Goal: Information Seeking & Learning: Check status

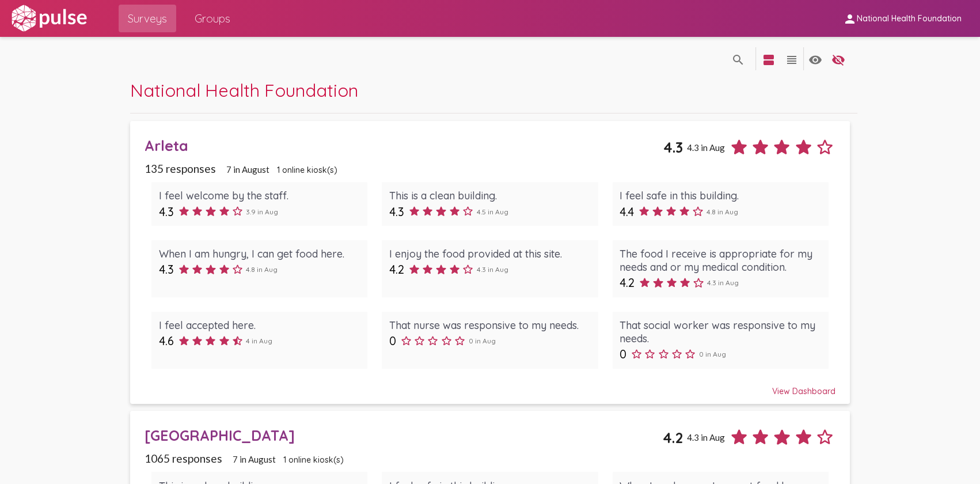
click at [156, 18] on span "Surveys" at bounding box center [147, 18] width 39 height 21
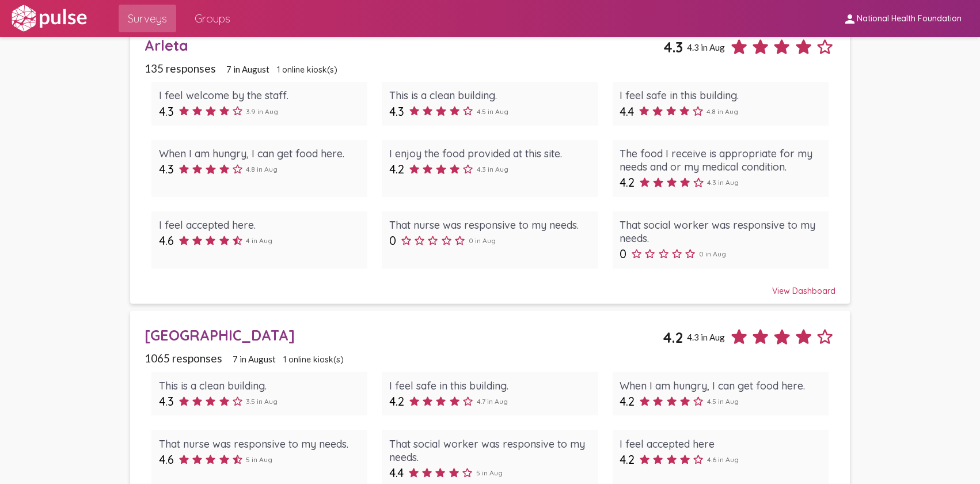
scroll to position [104, 0]
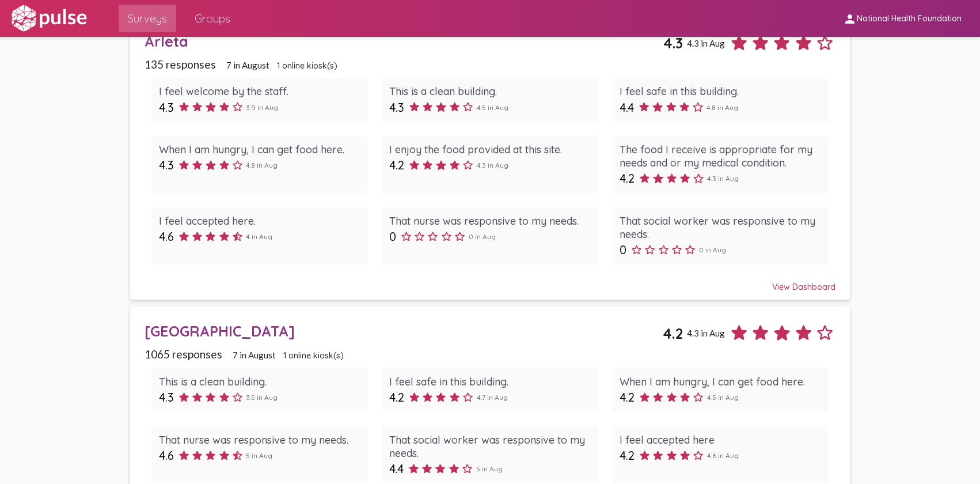
click at [184, 328] on div "[GEOGRAPHIC_DATA]" at bounding box center [404, 331] width 518 height 18
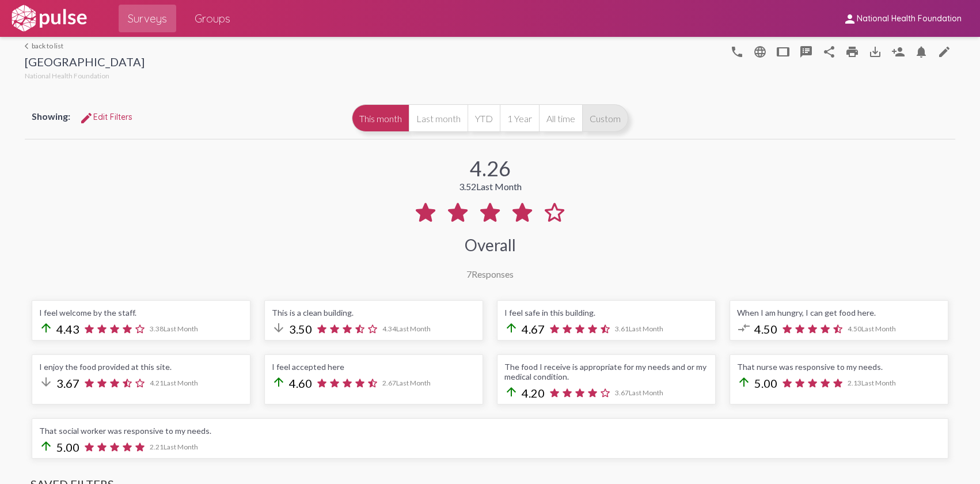
click at [594, 121] on button "Custom" at bounding box center [605, 118] width 46 height 28
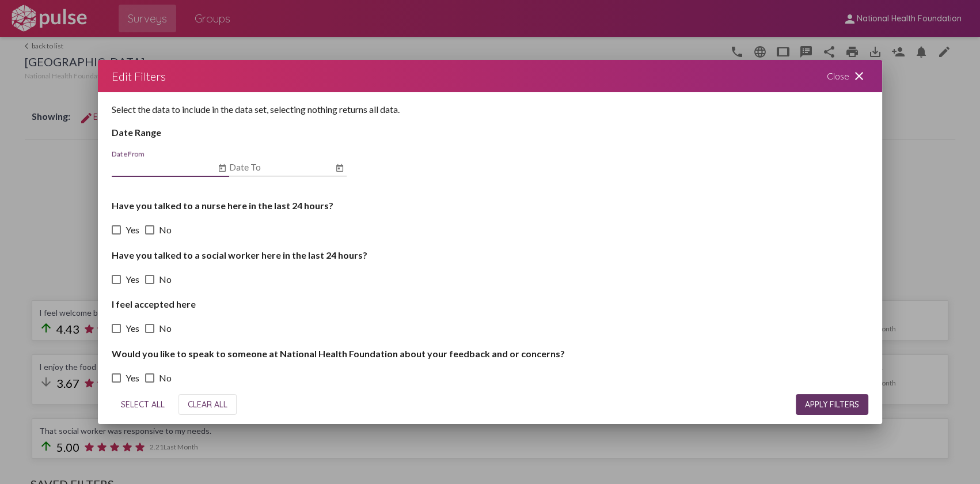
click at [175, 167] on input "Date From" at bounding box center [164, 167] width 104 height 10
click at [225, 166] on icon "Open calendar" at bounding box center [222, 167] width 7 height 7
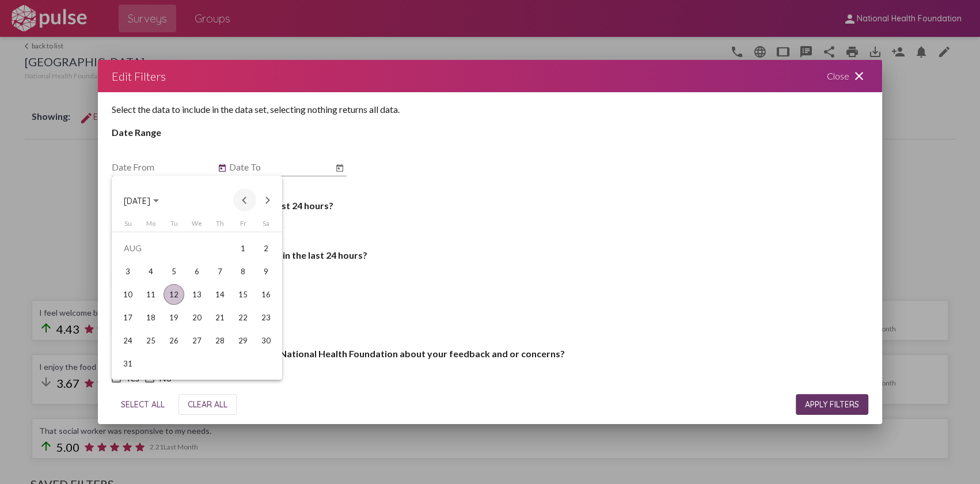
click at [243, 201] on button "Previous month" at bounding box center [244, 199] width 23 height 23
click at [134, 280] on td "1" at bounding box center [127, 271] width 23 height 23
type input "[DATE]"
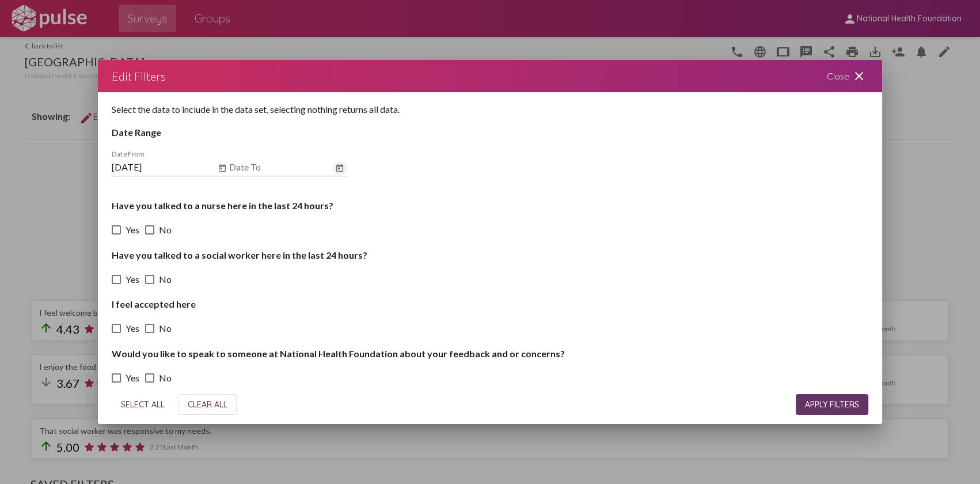
click at [336, 169] on icon "Open calendar" at bounding box center [339, 167] width 7 height 7
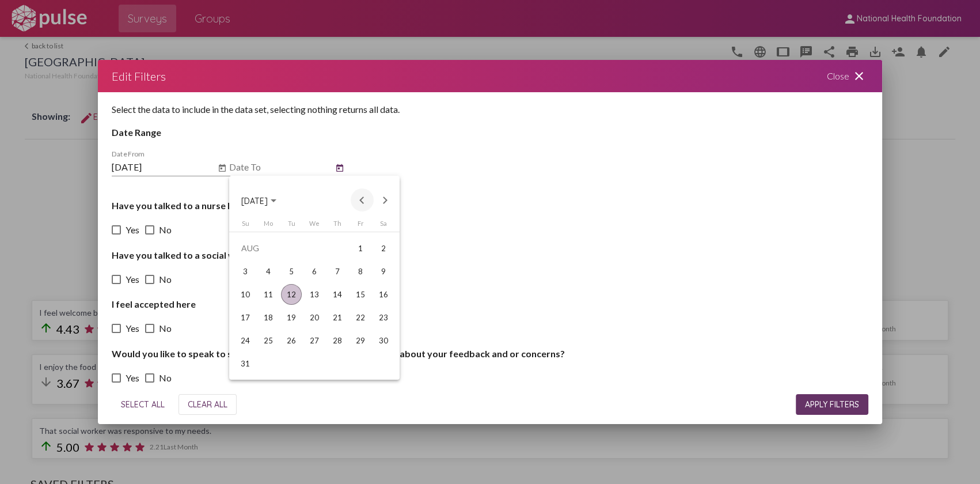
click at [362, 195] on button "Previous month" at bounding box center [362, 199] width 23 height 23
click at [262, 366] on div "30" at bounding box center [268, 363] width 21 height 21
type input "[DATE]"
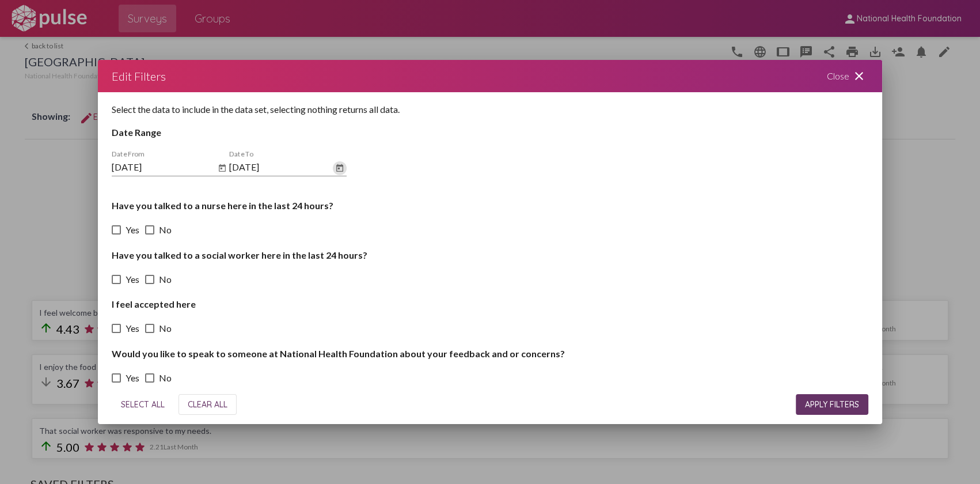
click at [858, 408] on span "APPLY FILTERS" at bounding box center [832, 404] width 54 height 10
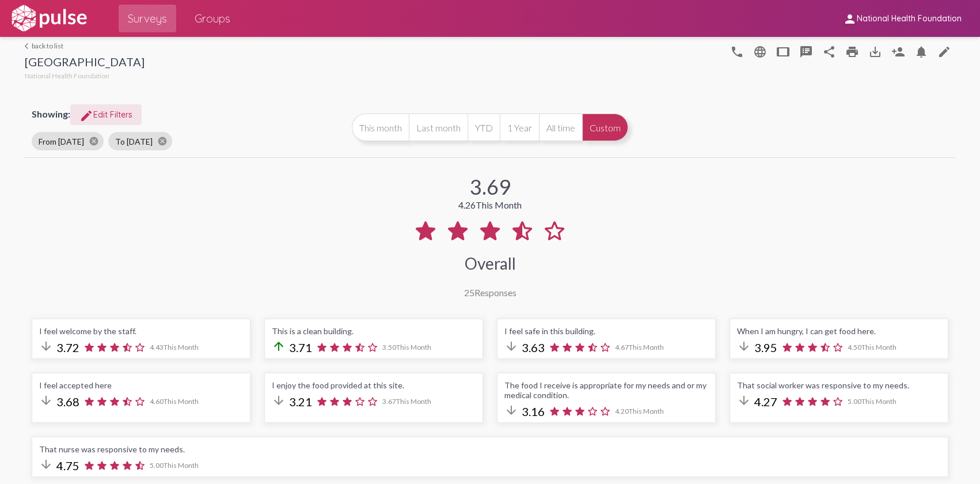
click at [101, 115] on span "edit Edit Filters" at bounding box center [105, 114] width 53 height 10
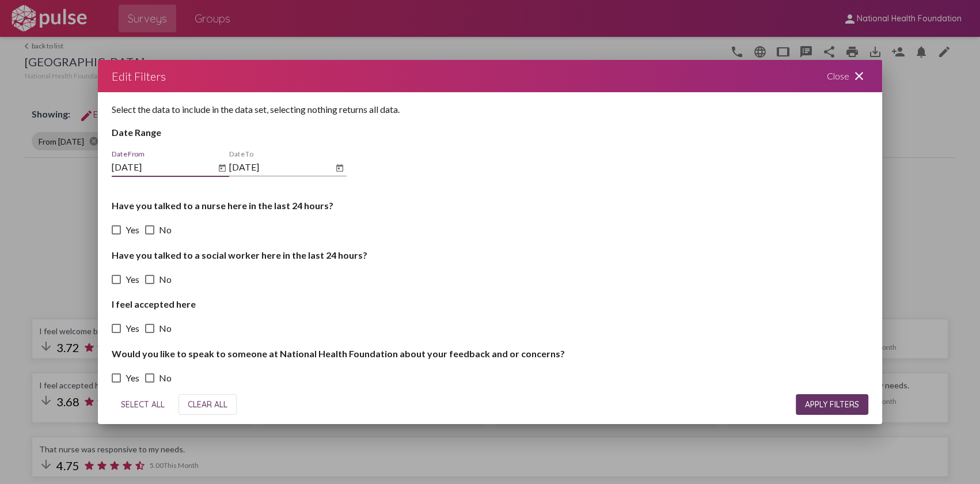
click at [339, 165] on icon "Open calendar" at bounding box center [339, 167] width 7 height 7
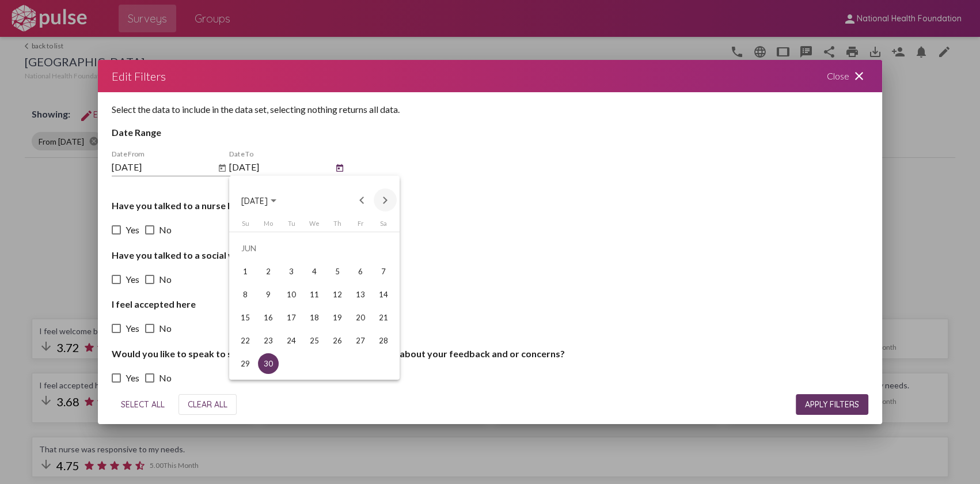
click at [380, 197] on button "Next month" at bounding box center [385, 199] width 23 height 23
click at [335, 377] on div "Su Mo Tu We Th Fr [DATE] 2 3 4 5 6 7 8 9 10 11 12 13 14 15 16 17 18 19 20 21 22…" at bounding box center [314, 299] width 170 height 160
click at [334, 370] on div "31" at bounding box center [337, 363] width 21 height 21
type input "[DATE]"
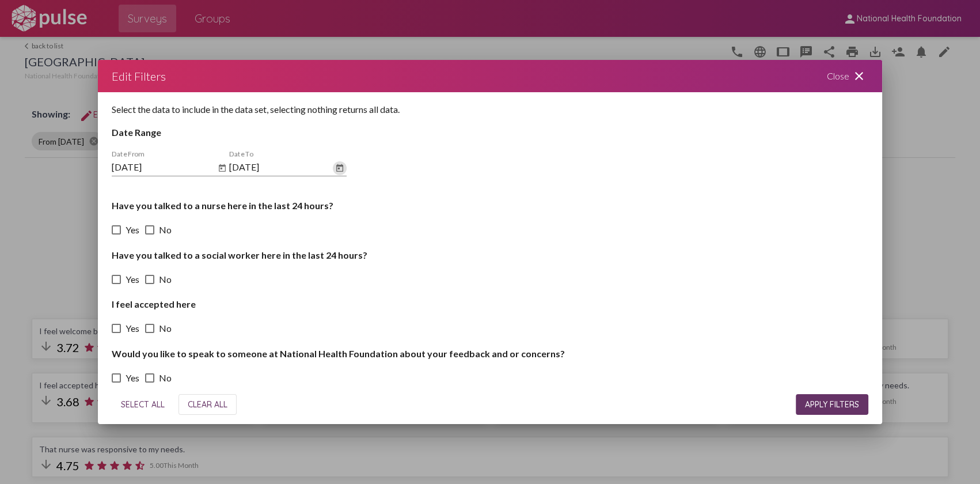
click at [226, 165] on icon "Open calendar" at bounding box center [222, 168] width 9 height 14
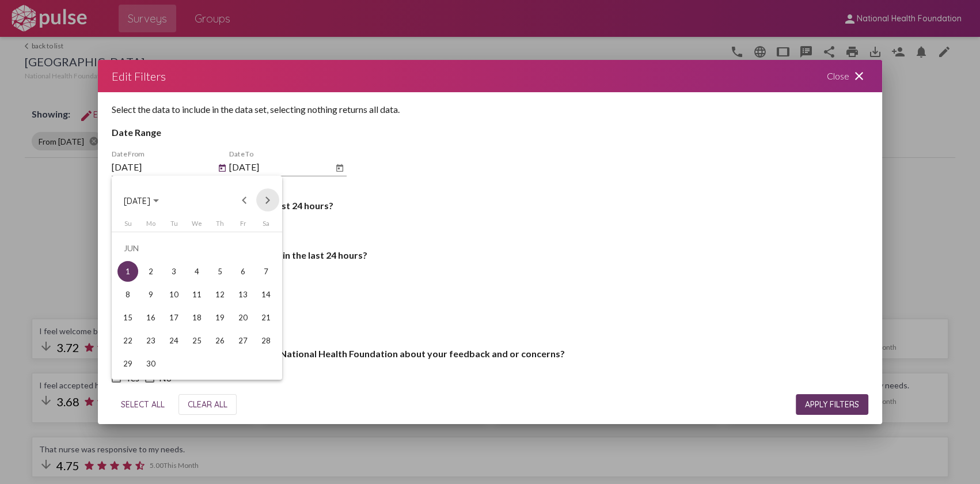
click at [263, 203] on button "Next month" at bounding box center [267, 199] width 23 height 23
click at [177, 269] on div "1" at bounding box center [174, 271] width 21 height 21
type input "[DATE]"
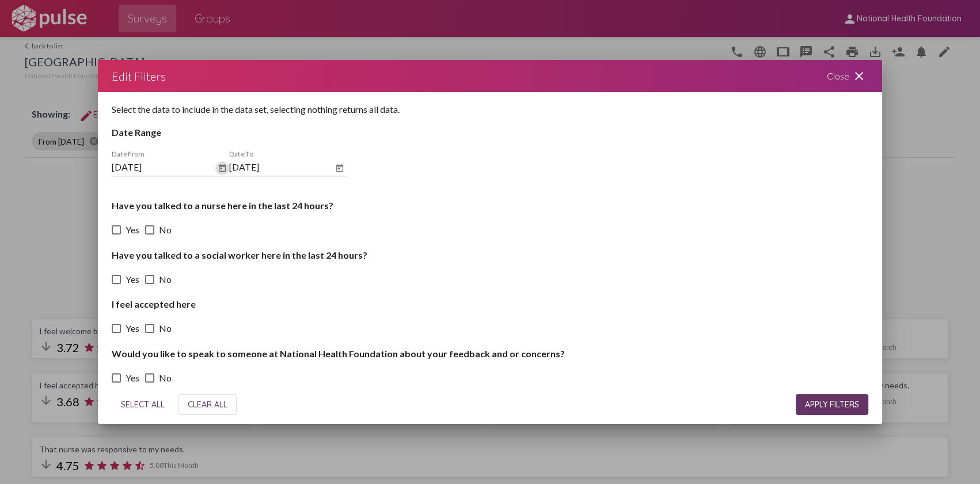
click at [806, 397] on button "APPLY FILTERS" at bounding box center [832, 404] width 73 height 21
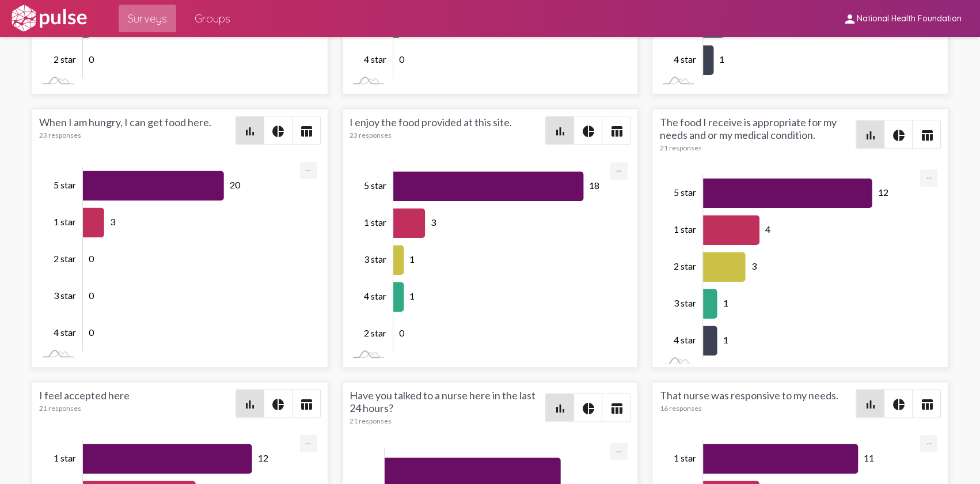
click at [138, 17] on span "Surveys" at bounding box center [147, 18] width 39 height 21
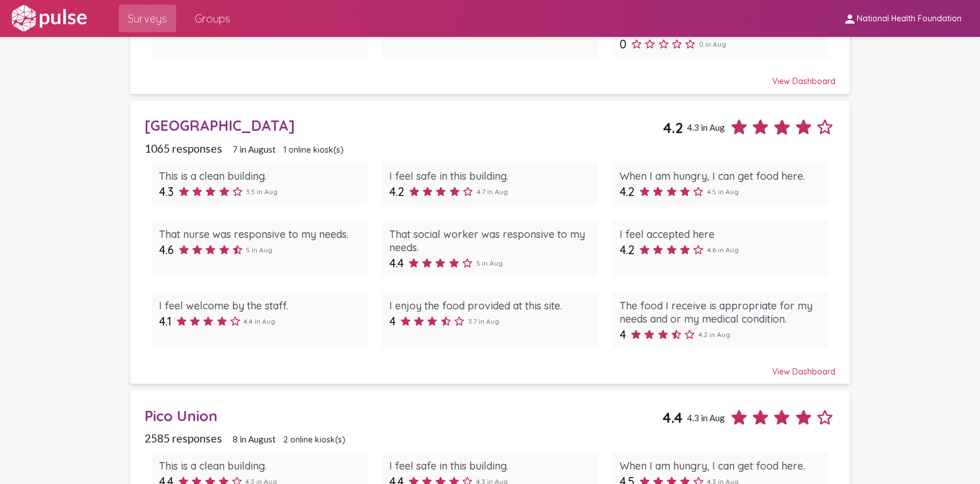
scroll to position [314, 0]
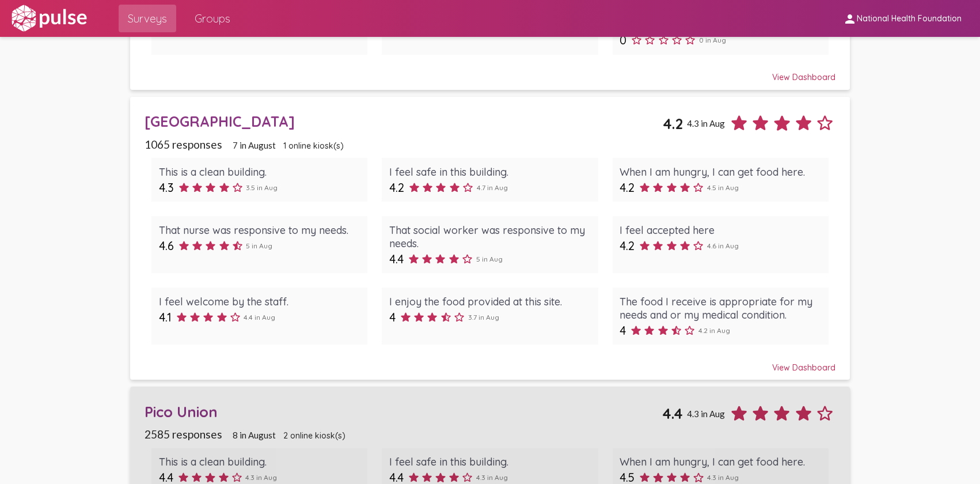
click at [173, 405] on div "Pico Union" at bounding box center [404, 412] width 518 height 18
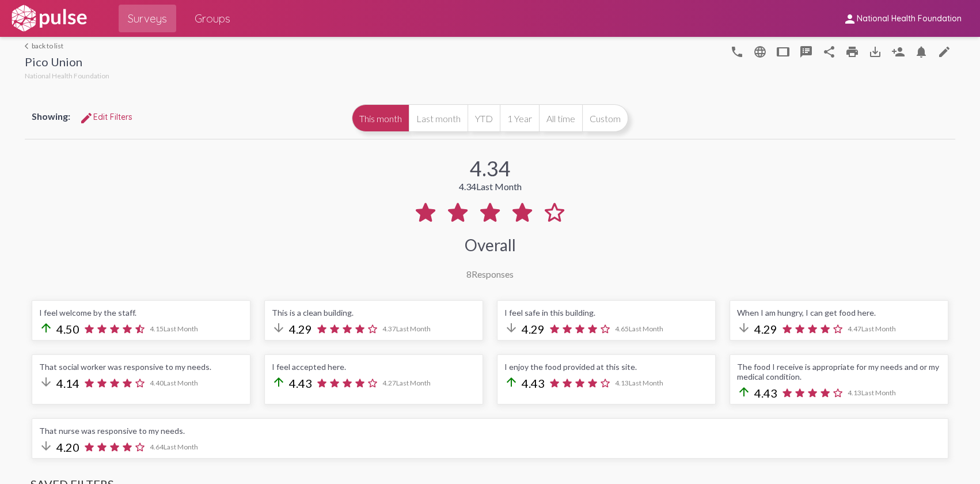
click at [109, 113] on span "edit Edit Filters" at bounding box center [105, 117] width 53 height 10
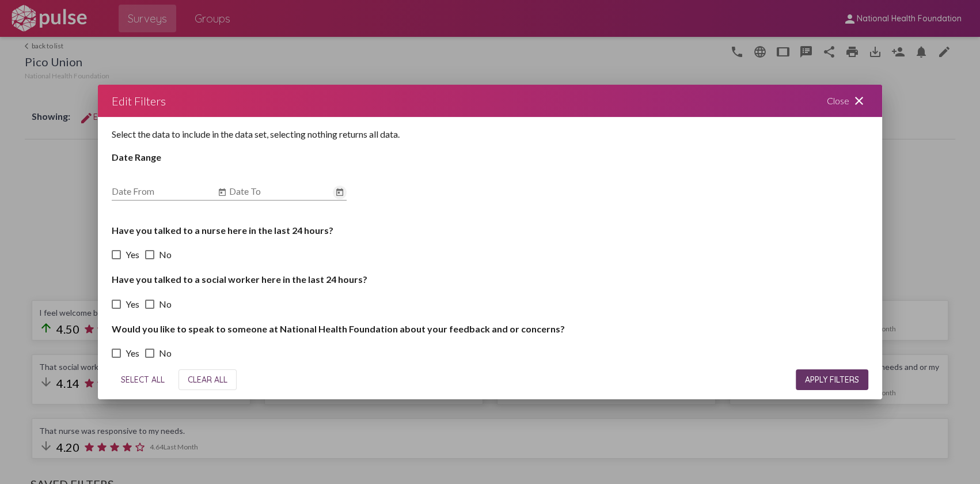
click at [340, 194] on icon "Open calendar" at bounding box center [339, 192] width 9 height 14
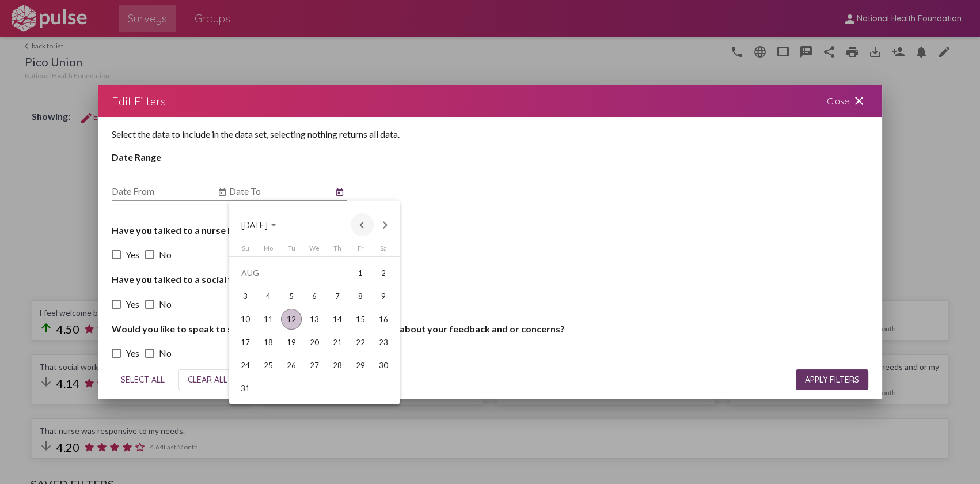
click at [360, 222] on button "Previous month" at bounding box center [362, 224] width 23 height 23
click at [267, 386] on div "30" at bounding box center [268, 388] width 21 height 21
type input "[DATE]"
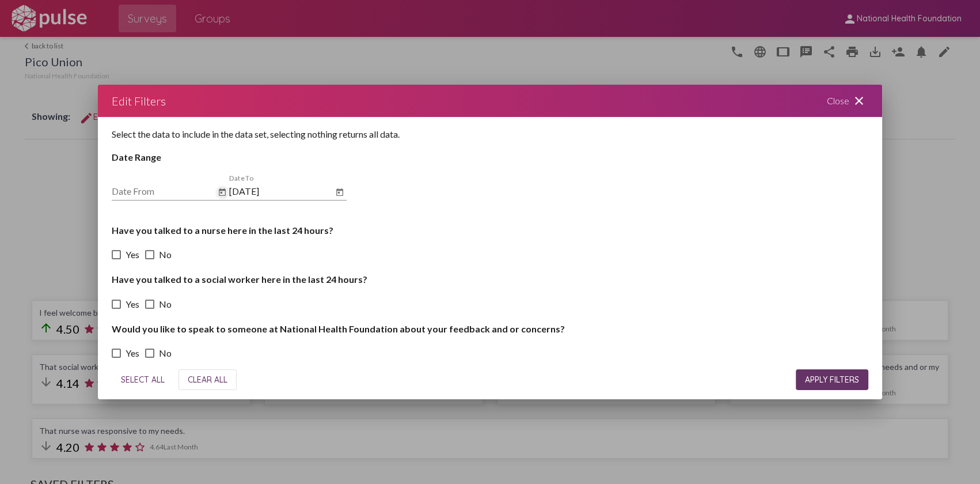
click at [220, 194] on icon "Open calendar" at bounding box center [222, 192] width 9 height 14
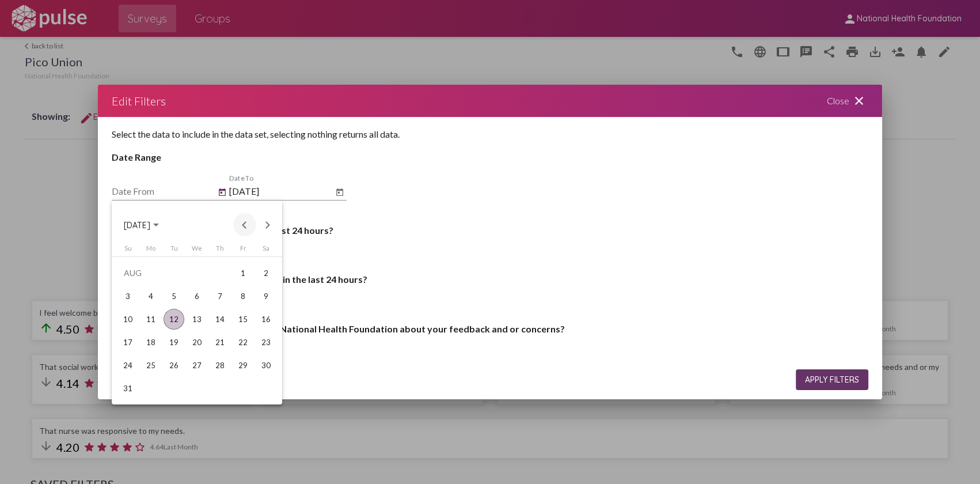
click at [244, 222] on button "Previous month" at bounding box center [244, 224] width 23 height 23
click at [130, 295] on div "1" at bounding box center [128, 296] width 21 height 21
type input "[DATE]"
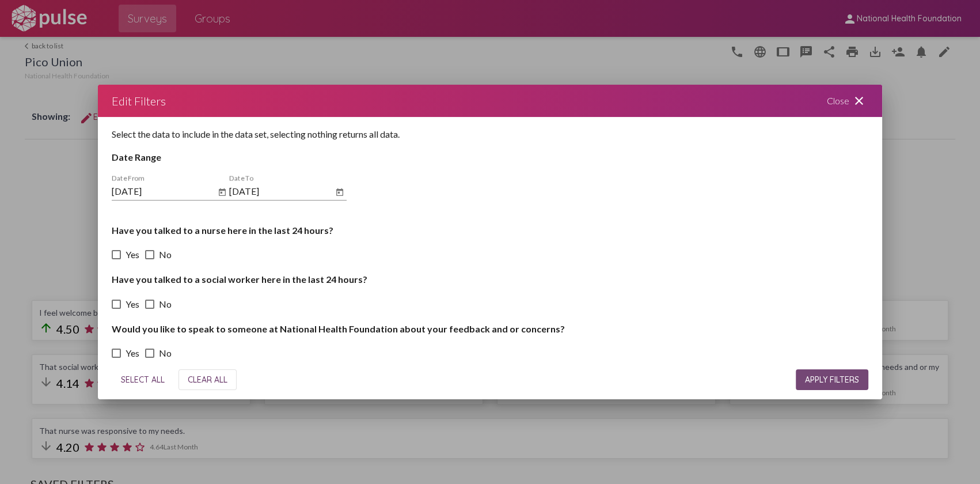
click at [835, 380] on span "APPLY FILTERS" at bounding box center [832, 379] width 54 height 10
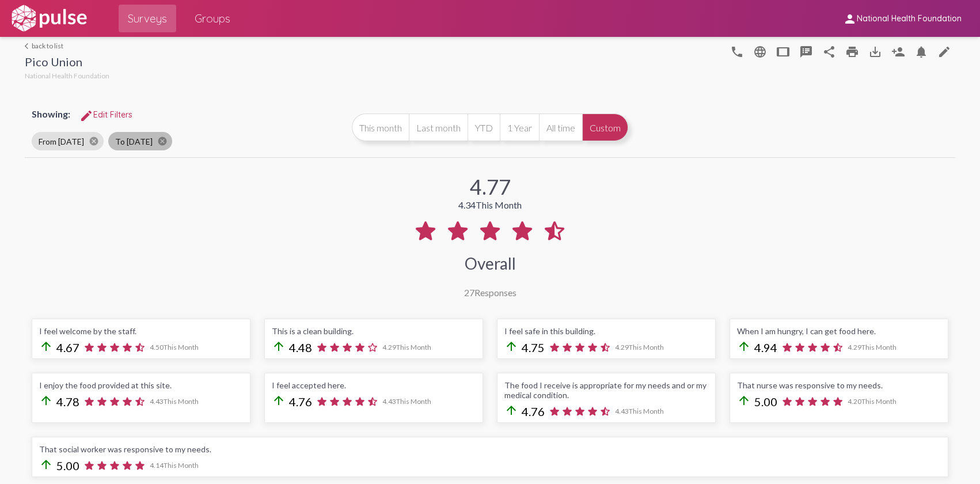
click at [141, 142] on mat-chip "To [DATE] cancel" at bounding box center [140, 141] width 64 height 18
click at [109, 115] on span "edit Edit Filters" at bounding box center [105, 114] width 53 height 10
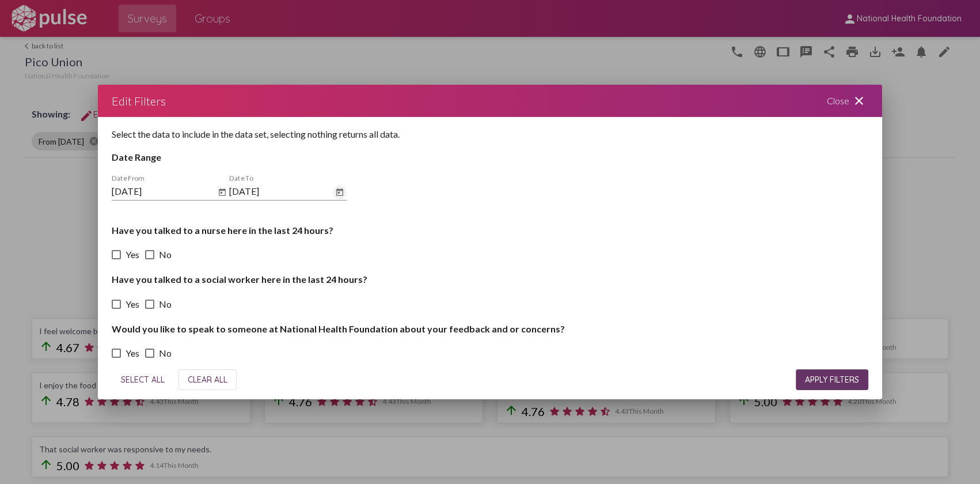
click at [346, 190] on button "Open calendar" at bounding box center [340, 192] width 14 height 14
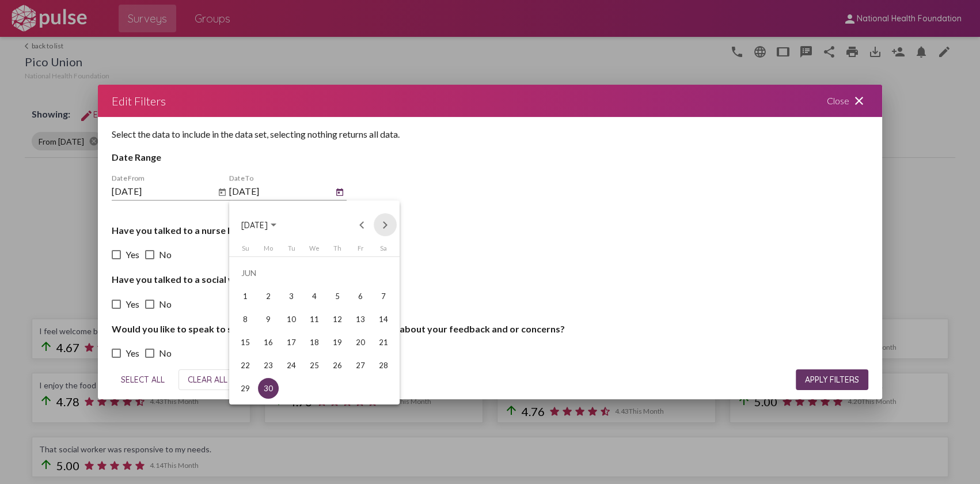
click at [386, 224] on button "Next month" at bounding box center [385, 224] width 23 height 23
click at [332, 391] on div "31" at bounding box center [337, 388] width 21 height 21
type input "[DATE]"
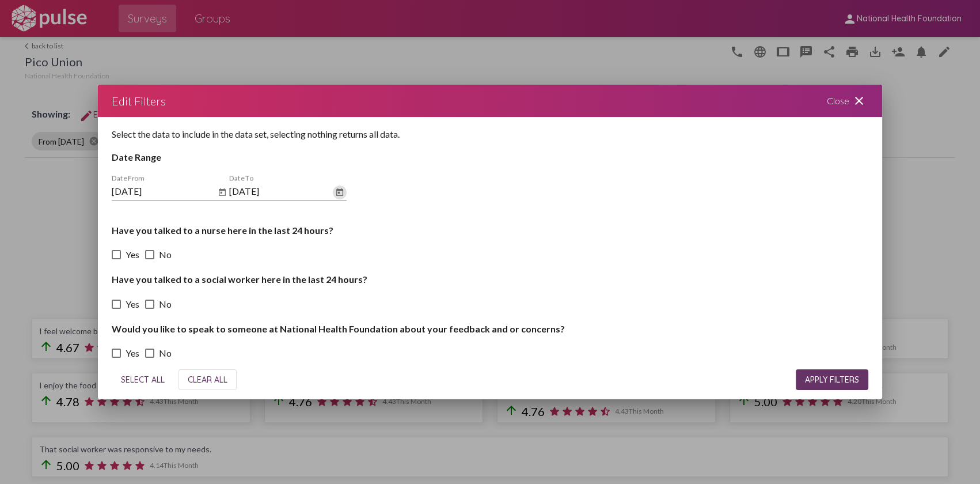
click at [225, 194] on icon "Open calendar" at bounding box center [222, 191] width 7 height 7
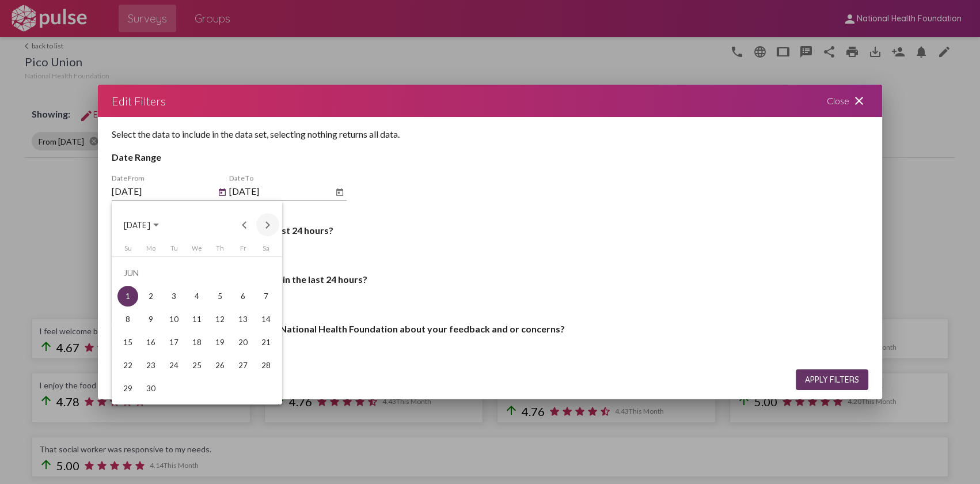
click at [267, 225] on button "Next month" at bounding box center [267, 224] width 23 height 23
click at [173, 293] on div "1" at bounding box center [174, 296] width 21 height 21
type input "[DATE]"
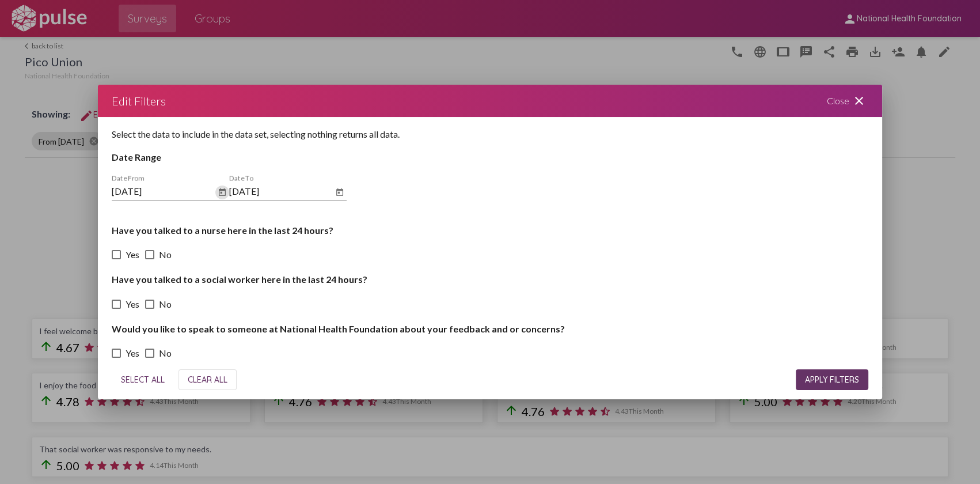
click at [479, 225] on h4 "Have you talked to a nurse here in the last 24 hours?" at bounding box center [490, 230] width 757 height 11
click at [806, 375] on span "APPLY FILTERS" at bounding box center [832, 379] width 54 height 10
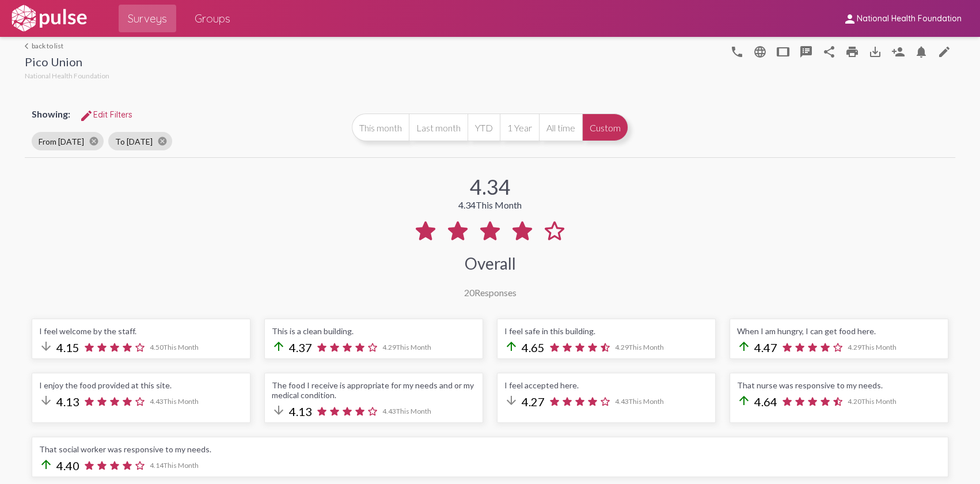
click at [53, 46] on link "arrow_back_ios back to list" at bounding box center [67, 45] width 85 height 9
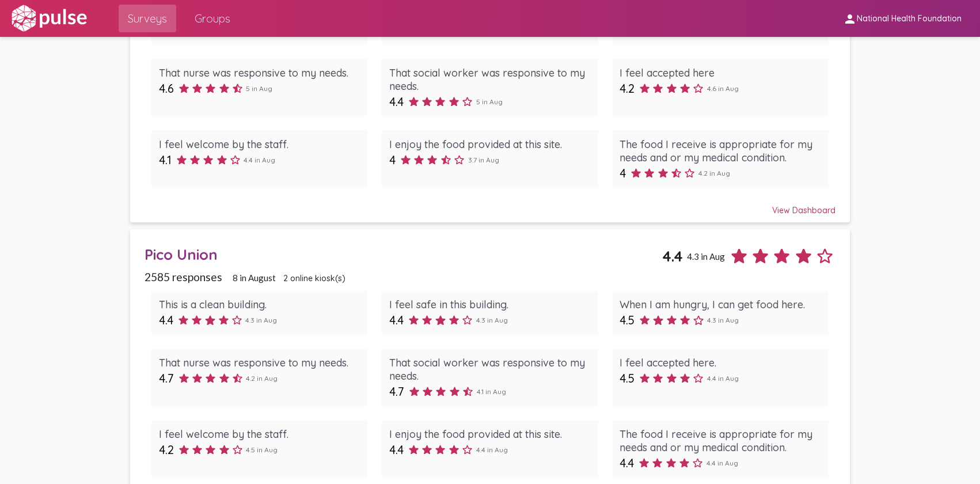
scroll to position [780, 0]
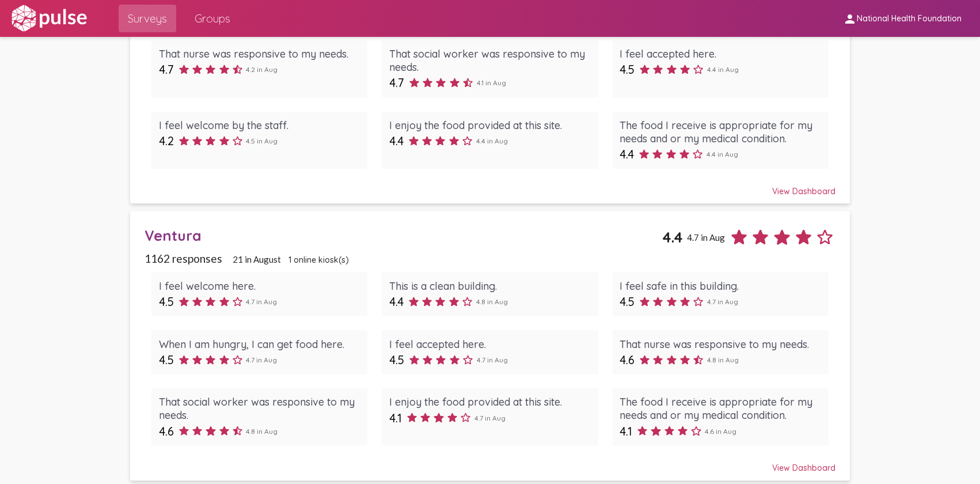
click at [170, 231] on div "Ventura" at bounding box center [404, 235] width 518 height 18
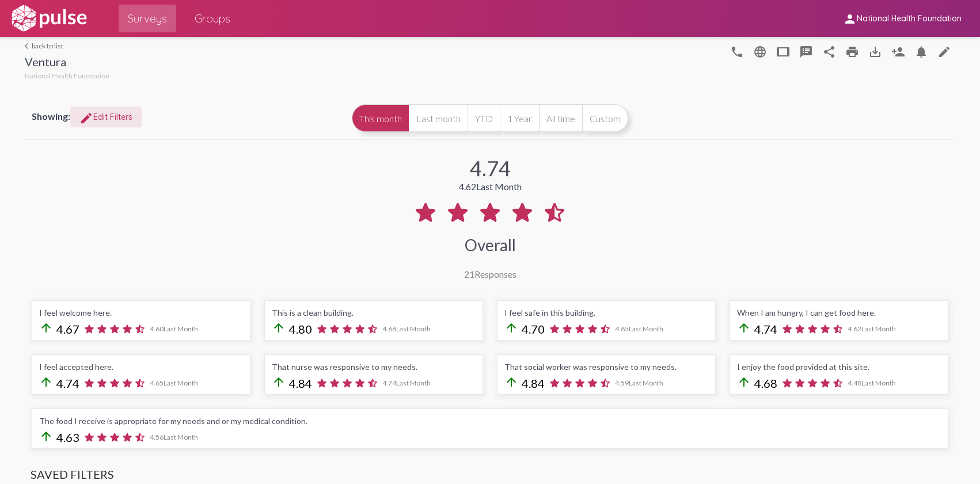
click at [103, 116] on span "edit Edit Filters" at bounding box center [105, 117] width 53 height 10
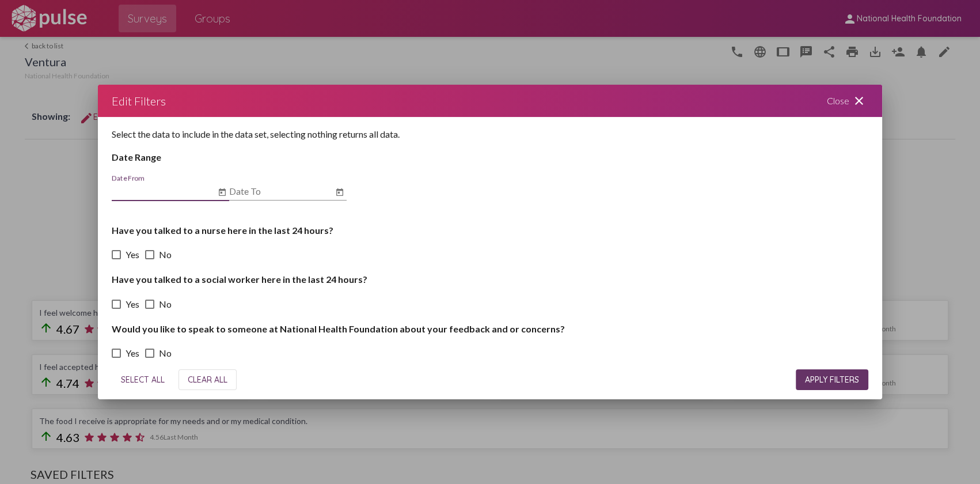
click at [342, 194] on icon "Open calendar" at bounding box center [339, 192] width 9 height 14
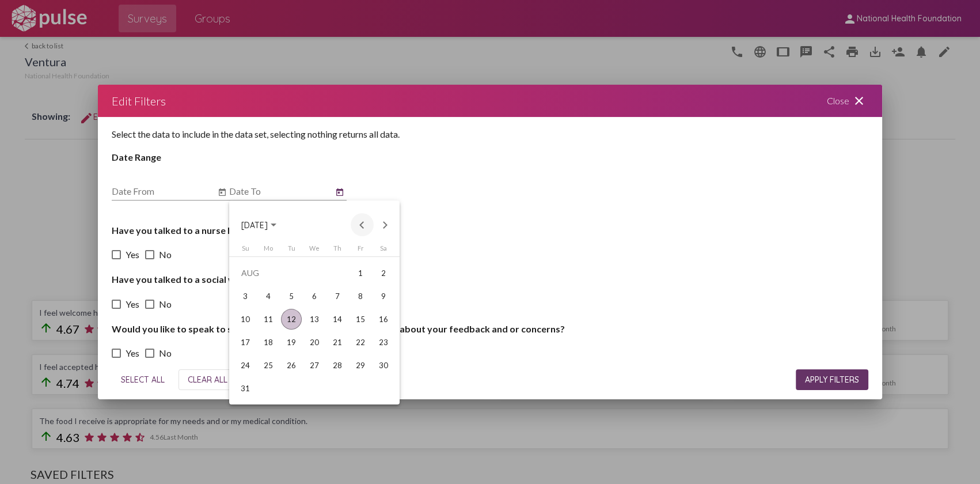
click at [359, 226] on button "Previous month" at bounding box center [362, 224] width 23 height 23
click at [363, 221] on button "Previous month" at bounding box center [362, 224] width 23 height 23
click at [385, 218] on button "Next month" at bounding box center [385, 224] width 23 height 23
click at [358, 226] on button "Previous month" at bounding box center [362, 224] width 23 height 23
click at [267, 386] on div "30" at bounding box center [268, 388] width 21 height 21
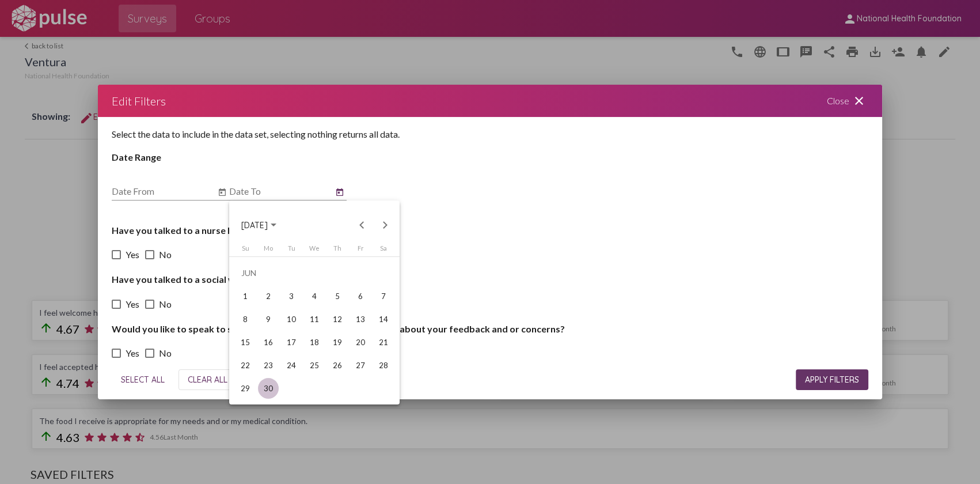
type input "[DATE]"
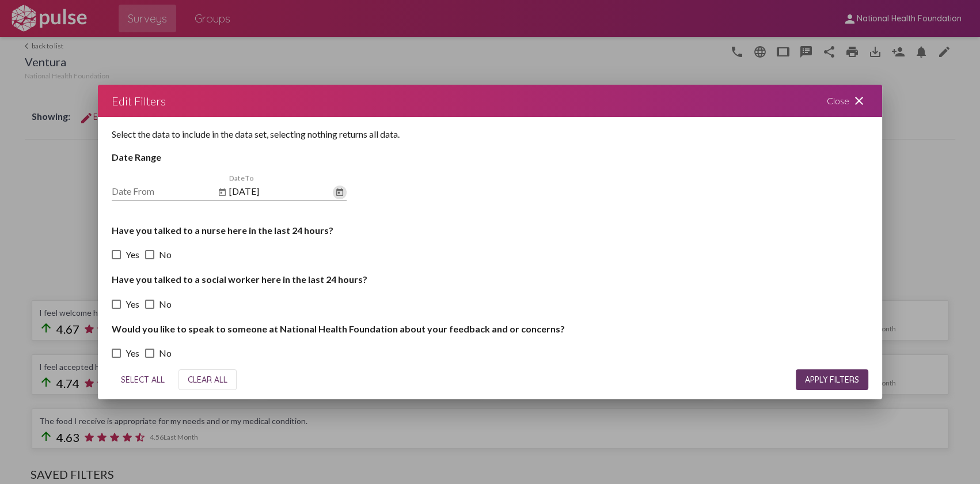
click at [226, 192] on icon "Open calendar" at bounding box center [222, 192] width 9 height 14
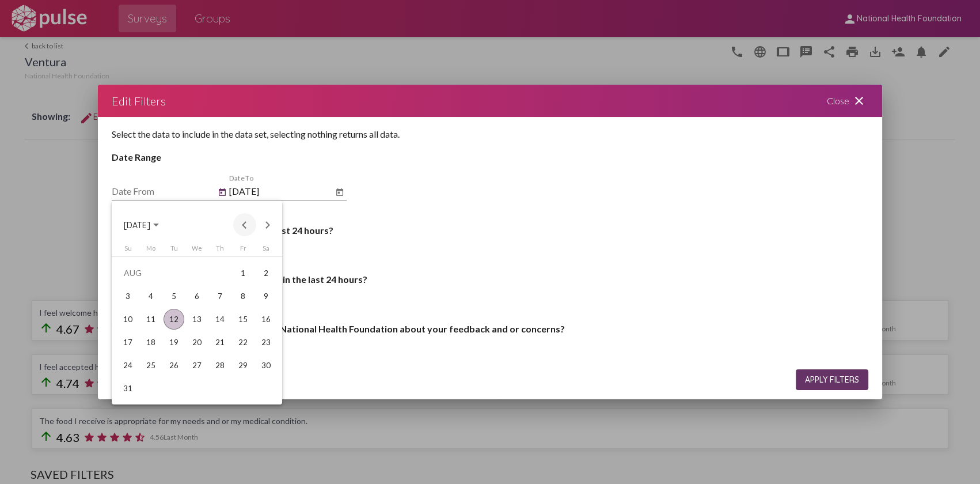
click at [247, 223] on button "Previous month" at bounding box center [244, 224] width 23 height 23
click at [121, 291] on div "1" at bounding box center [128, 296] width 21 height 21
type input "[DATE]"
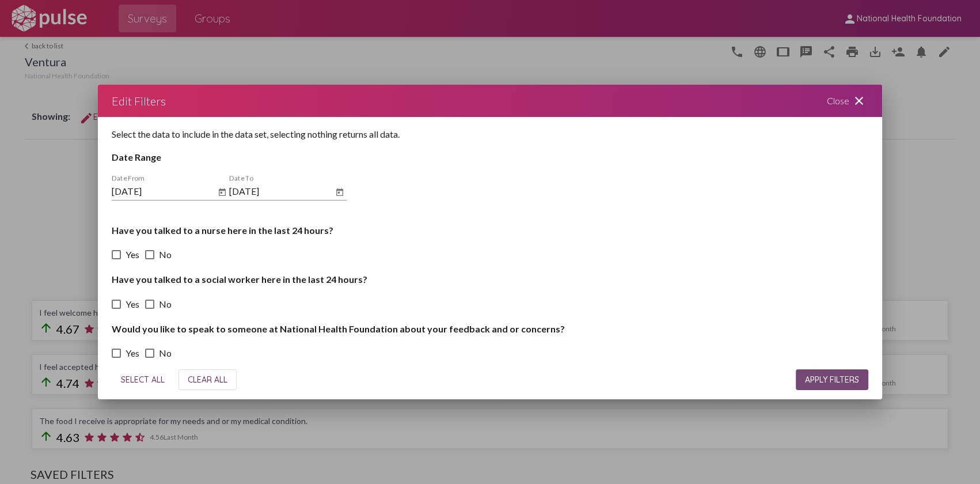
click at [810, 380] on span "APPLY FILTERS" at bounding box center [832, 379] width 54 height 10
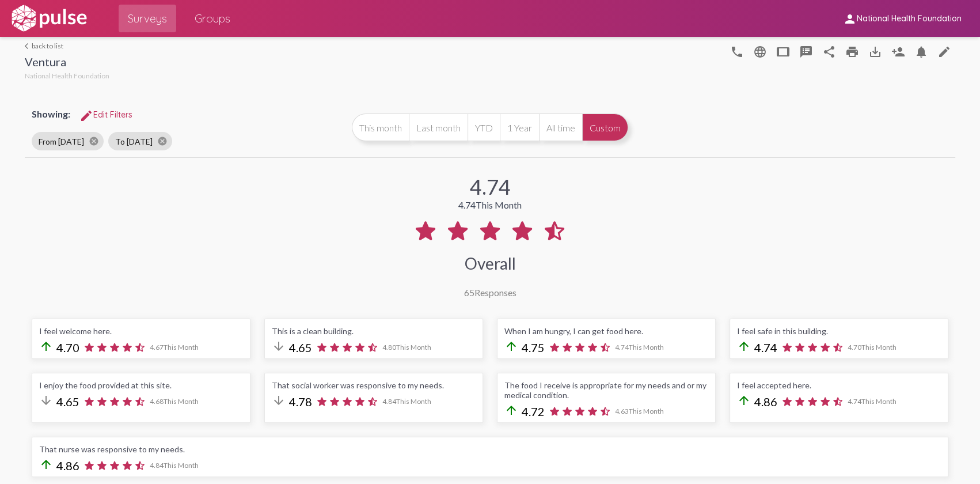
click at [114, 121] on button "edit Edit Filters" at bounding box center [105, 114] width 71 height 21
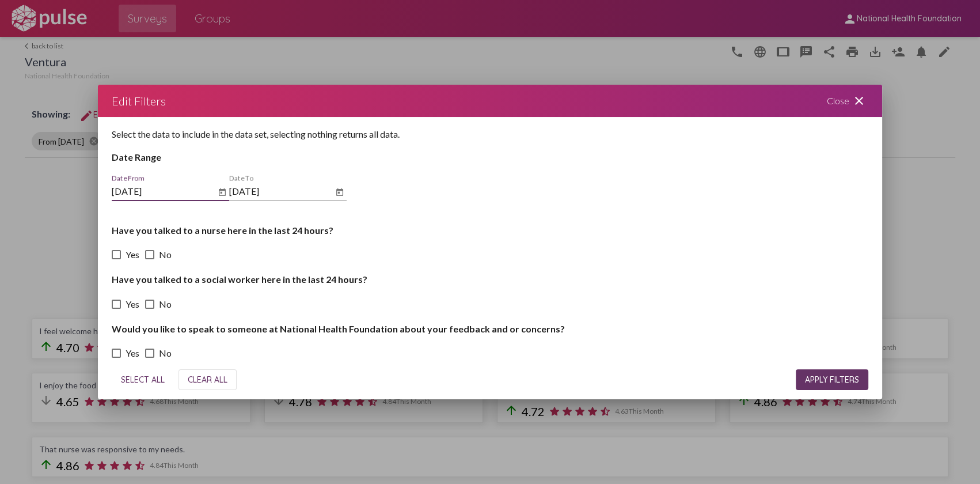
click at [340, 195] on icon "Open calendar" at bounding box center [339, 192] width 9 height 14
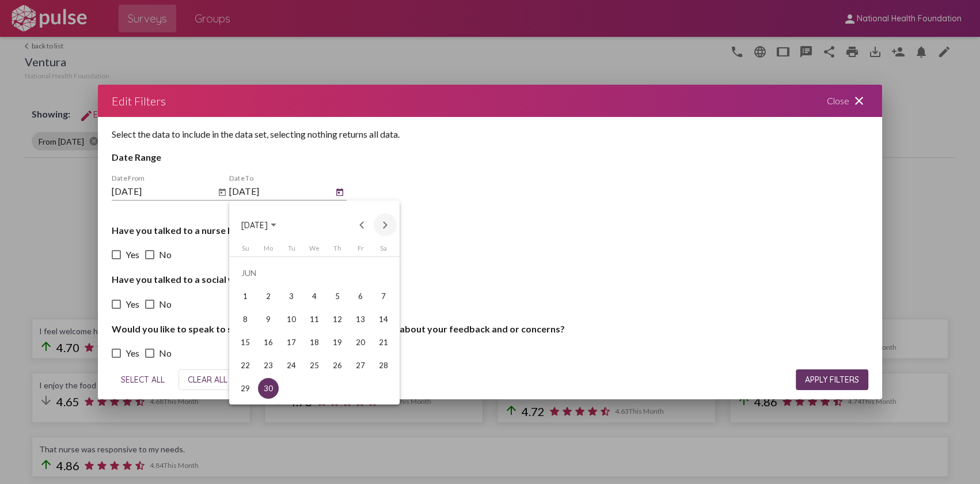
click at [386, 223] on button "Next month" at bounding box center [385, 224] width 23 height 23
click at [336, 386] on div "31" at bounding box center [337, 388] width 21 height 21
type input "[DATE]"
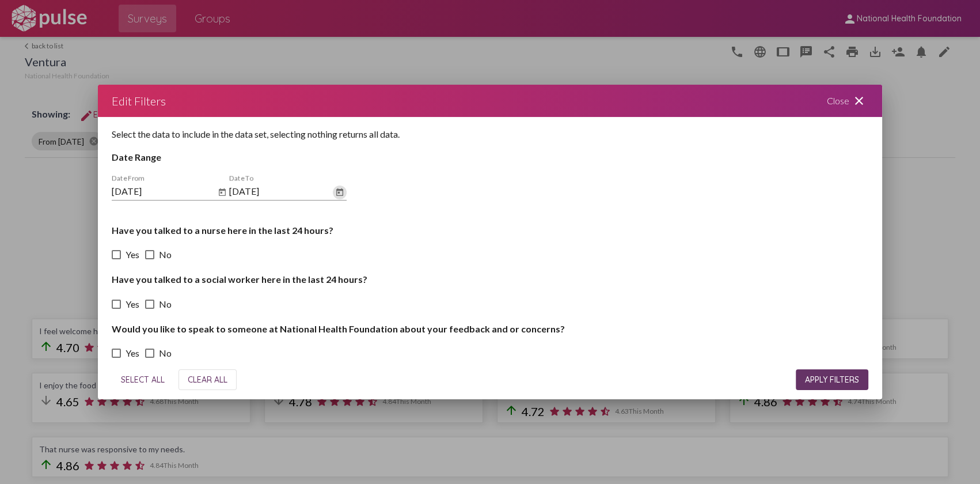
click at [223, 196] on icon "Open calendar" at bounding box center [222, 192] width 9 height 14
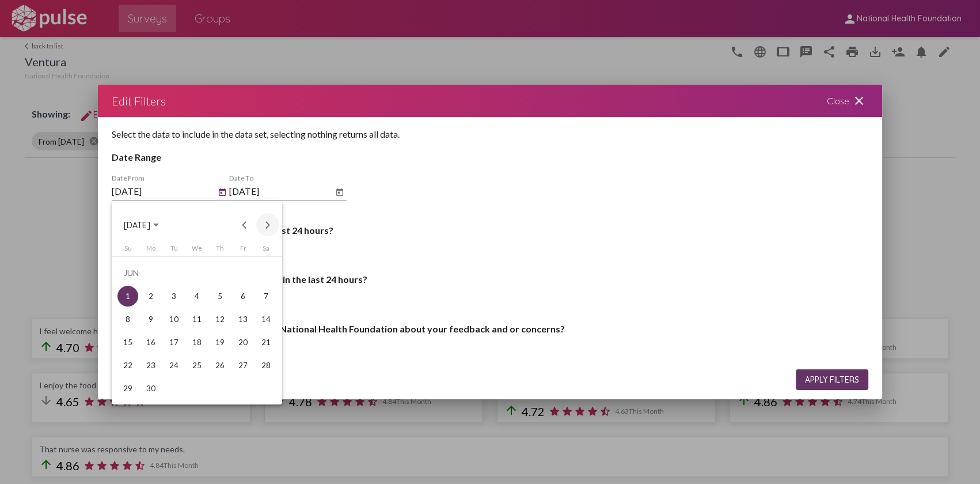
click at [264, 228] on button "Next month" at bounding box center [267, 224] width 23 height 23
click at [170, 288] on div "1" at bounding box center [174, 296] width 21 height 21
type input "[DATE]"
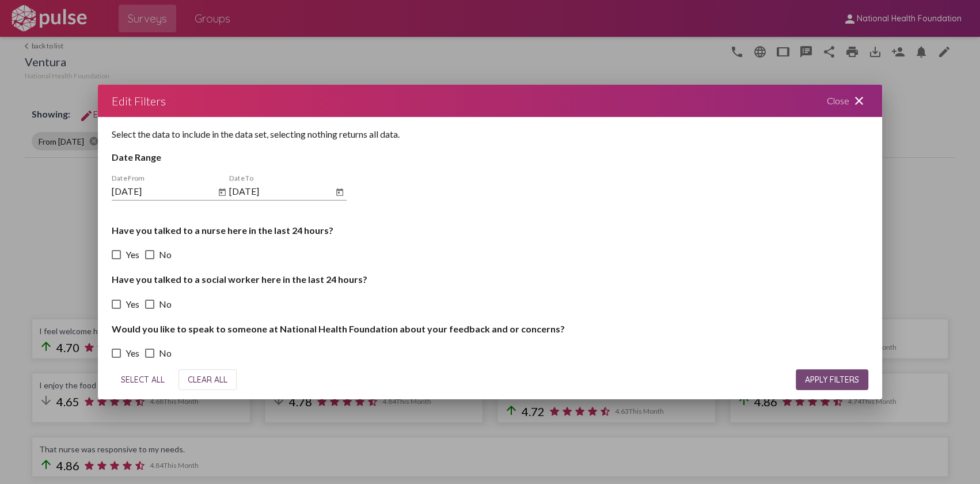
click at [809, 373] on button "APPLY FILTERS" at bounding box center [832, 379] width 73 height 21
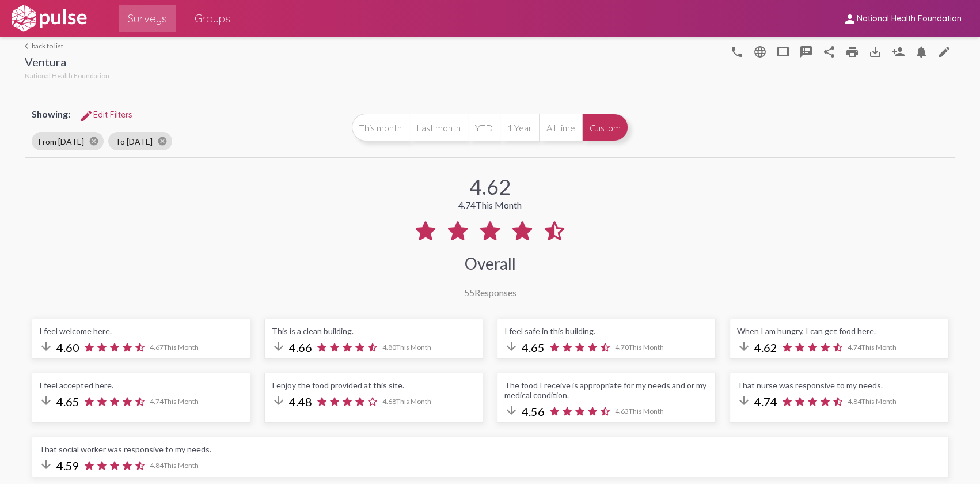
click at [29, 46] on link "arrow_back_ios back to list" at bounding box center [67, 45] width 85 height 9
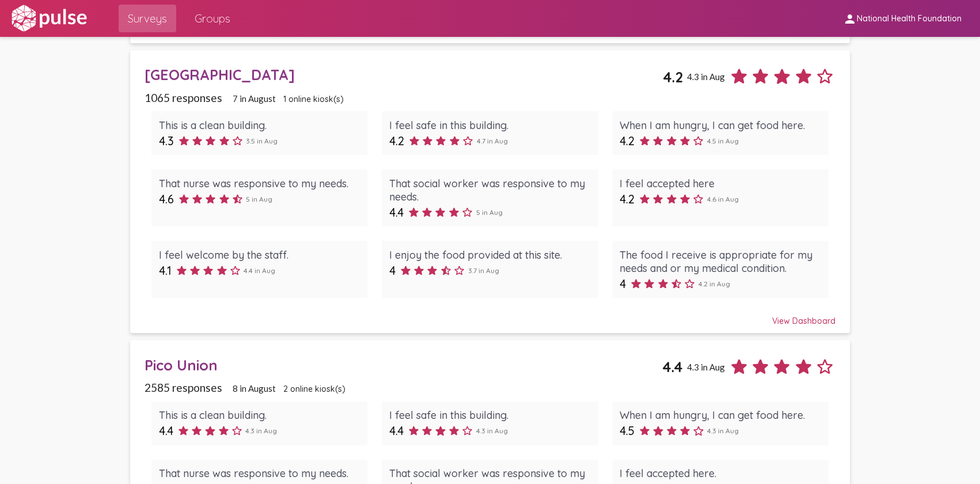
scroll to position [366, 0]
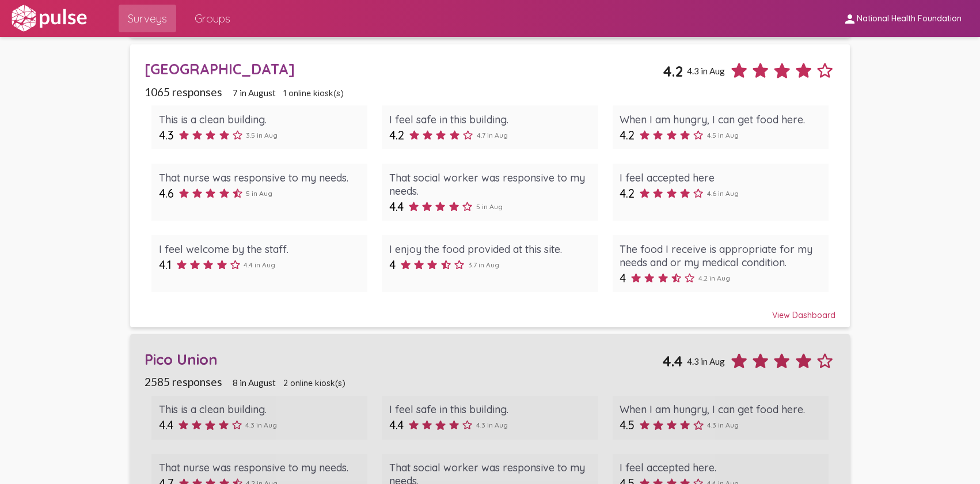
click at [167, 358] on div "Pico Union" at bounding box center [404, 359] width 518 height 18
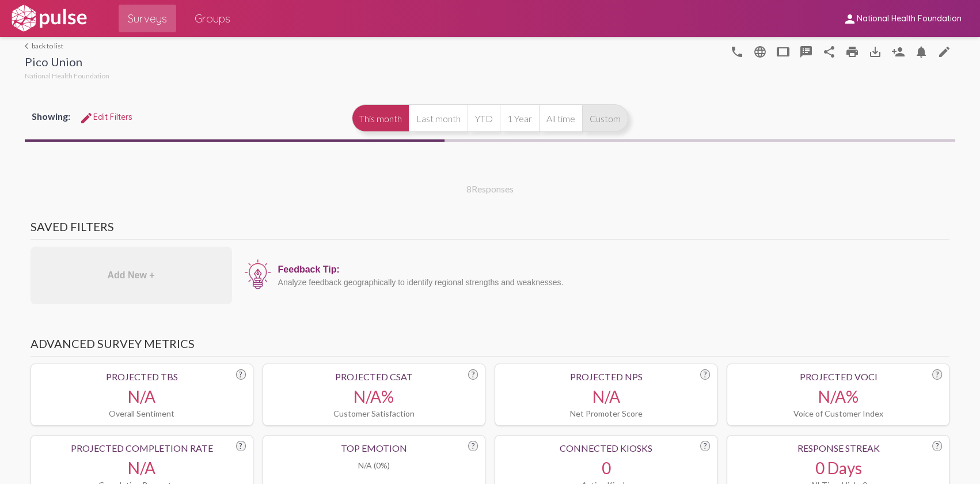
click at [608, 119] on button "Custom" at bounding box center [605, 118] width 46 height 28
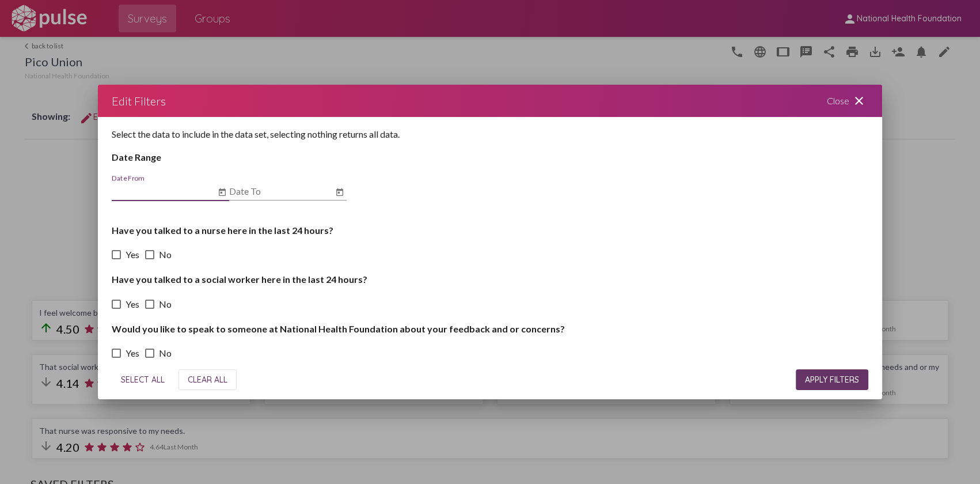
click at [347, 192] on div "Select the data to include in the data set, selecting nothing returns all data.…" at bounding box center [490, 238] width 785 height 243
click at [341, 192] on icon "Open calendar" at bounding box center [339, 192] width 9 height 14
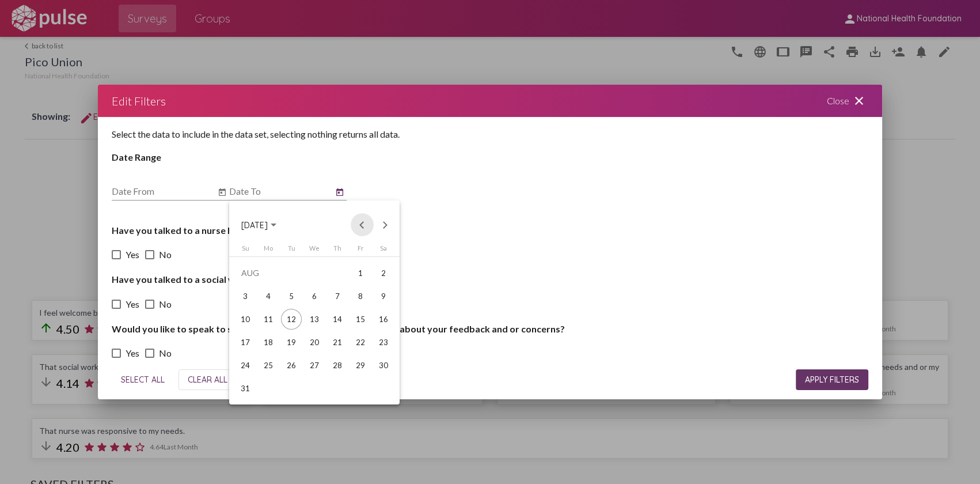
click at [359, 226] on button "Previous month" at bounding box center [362, 224] width 23 height 23
click at [360, 226] on button "Previous month" at bounding box center [362, 224] width 23 height 23
click at [265, 389] on div "30" at bounding box center [268, 388] width 21 height 21
type input "[DATE]"
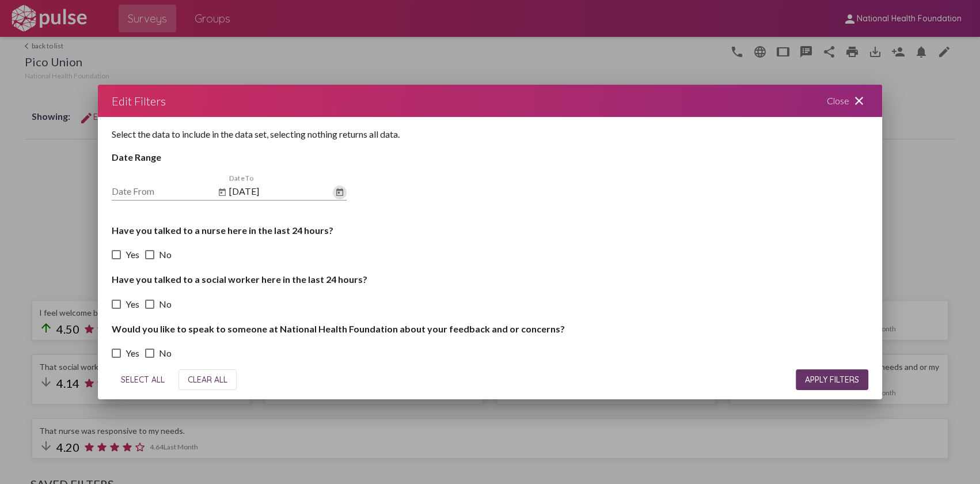
click at [223, 193] on icon "Open calendar" at bounding box center [222, 192] width 9 height 14
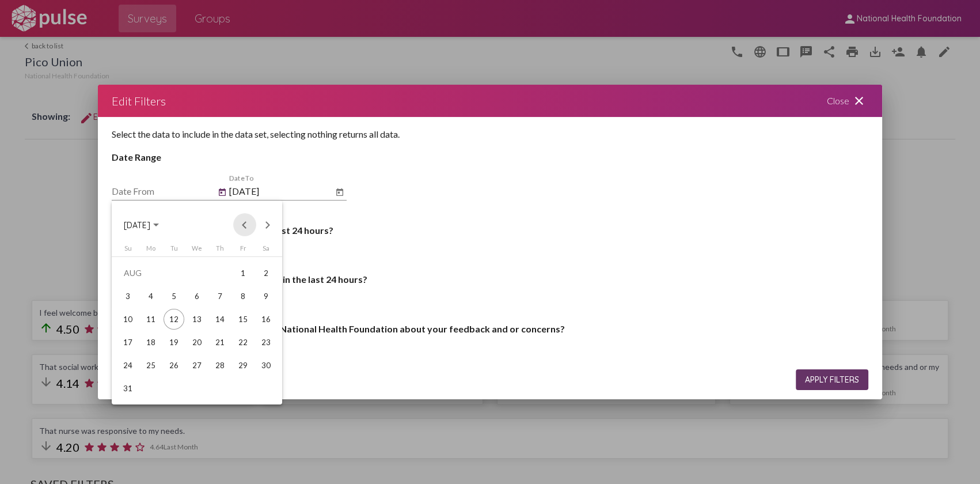
click at [238, 225] on button "Previous month" at bounding box center [244, 224] width 23 height 23
click at [240, 225] on button "Previous month" at bounding box center [244, 224] width 23 height 23
click at [134, 300] on div "1" at bounding box center [128, 296] width 21 height 21
type input "[DATE]"
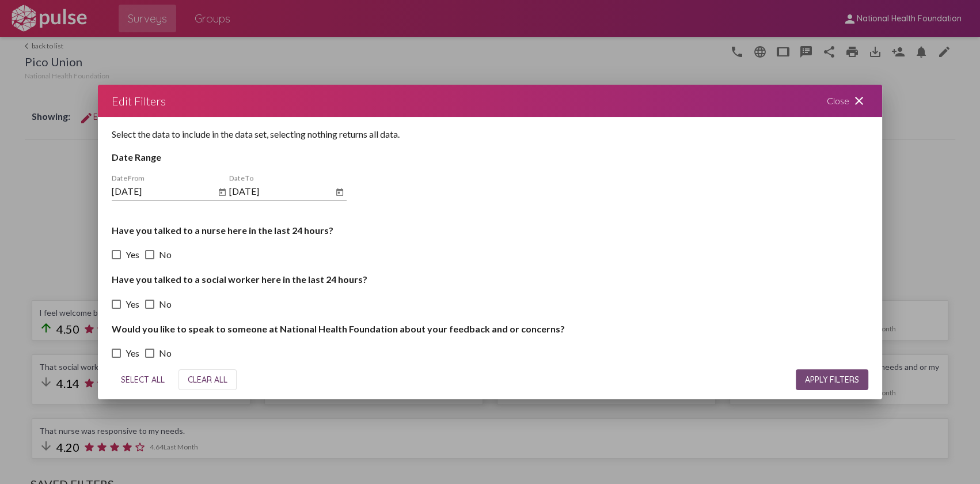
drag, startPoint x: 814, startPoint y: 380, endPoint x: 638, endPoint y: 350, distance: 179.3
click at [814, 380] on span "APPLY FILTERS" at bounding box center [832, 379] width 54 height 10
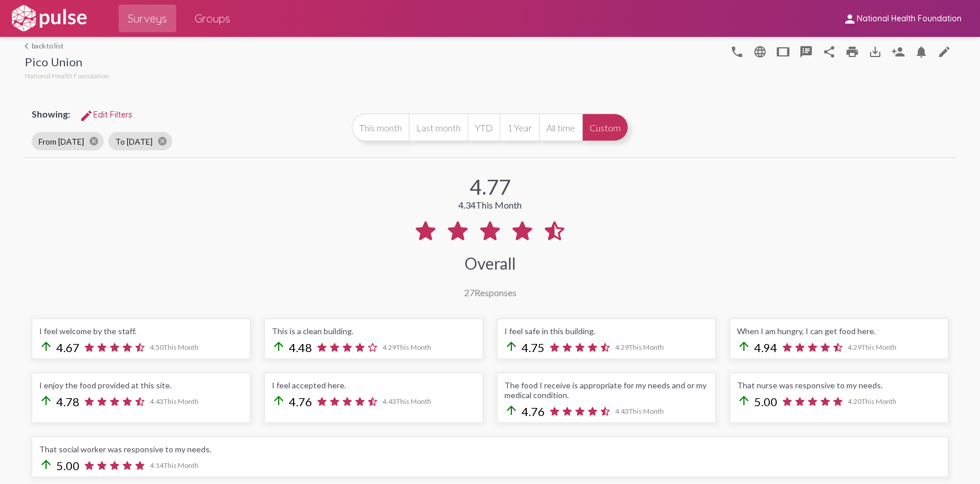
click at [108, 114] on span "edit Edit Filters" at bounding box center [105, 114] width 53 height 10
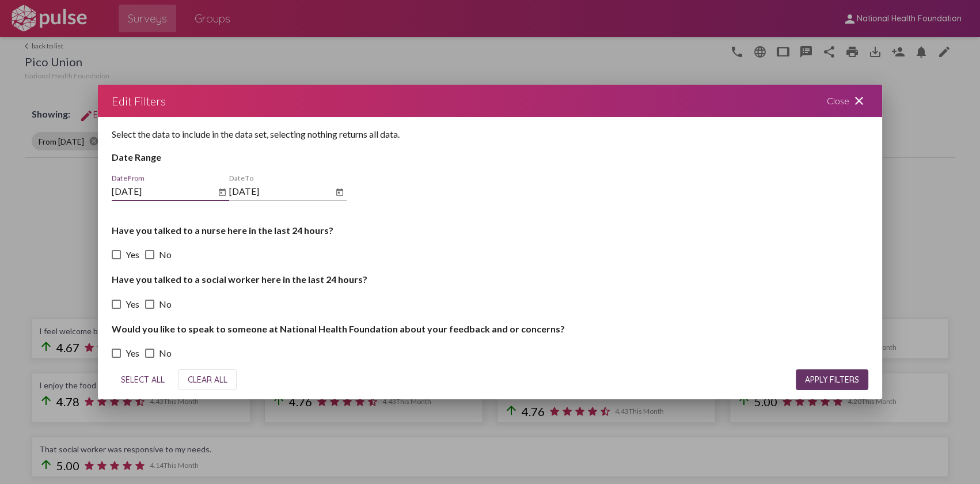
click at [340, 191] on icon "Open calendar" at bounding box center [339, 192] width 9 height 14
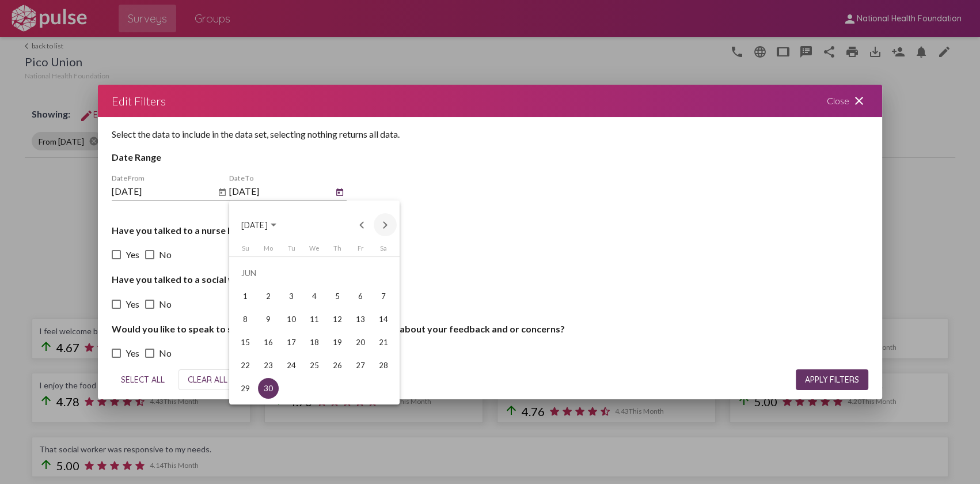
click at [386, 221] on button "Next month" at bounding box center [385, 224] width 23 height 23
click at [335, 385] on div "31" at bounding box center [337, 388] width 21 height 21
type input "[DATE]"
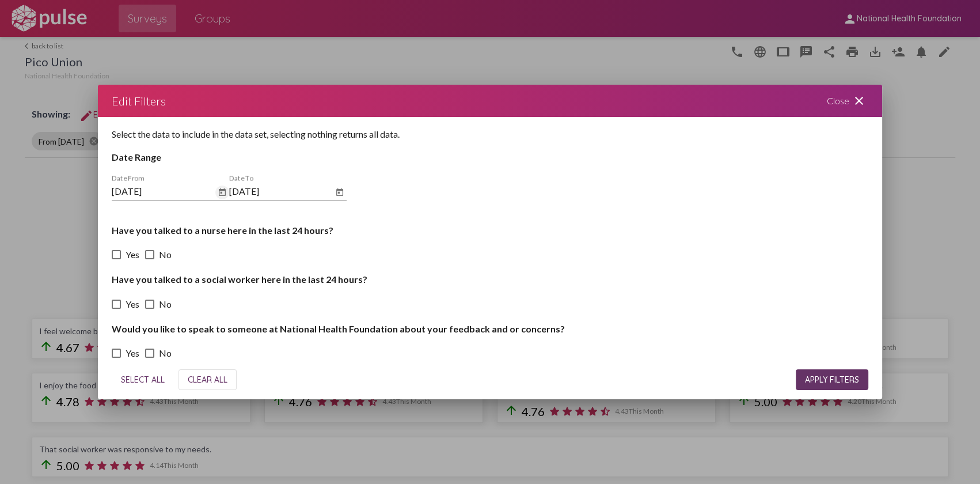
click at [226, 192] on icon "Open calendar" at bounding box center [222, 192] width 9 height 14
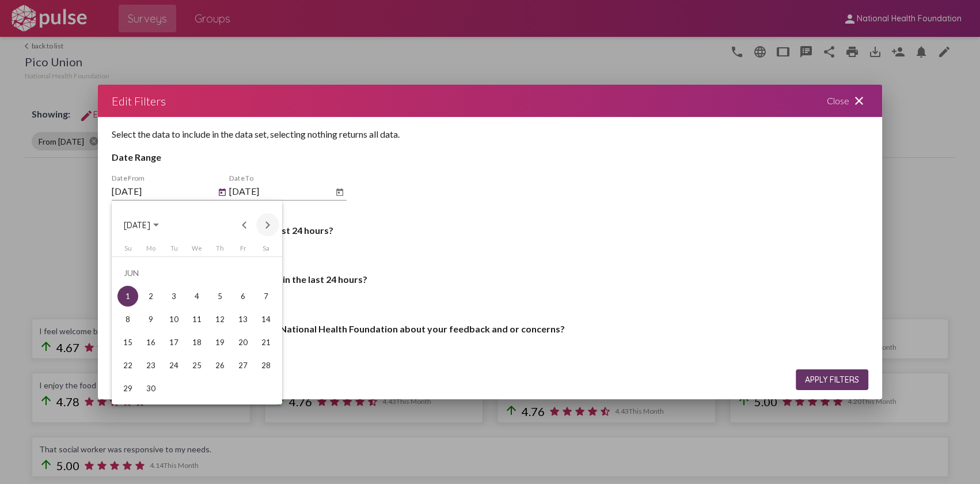
click at [268, 228] on button "Next month" at bounding box center [267, 224] width 23 height 23
click at [168, 301] on div "1" at bounding box center [174, 296] width 21 height 21
type input "[DATE]"
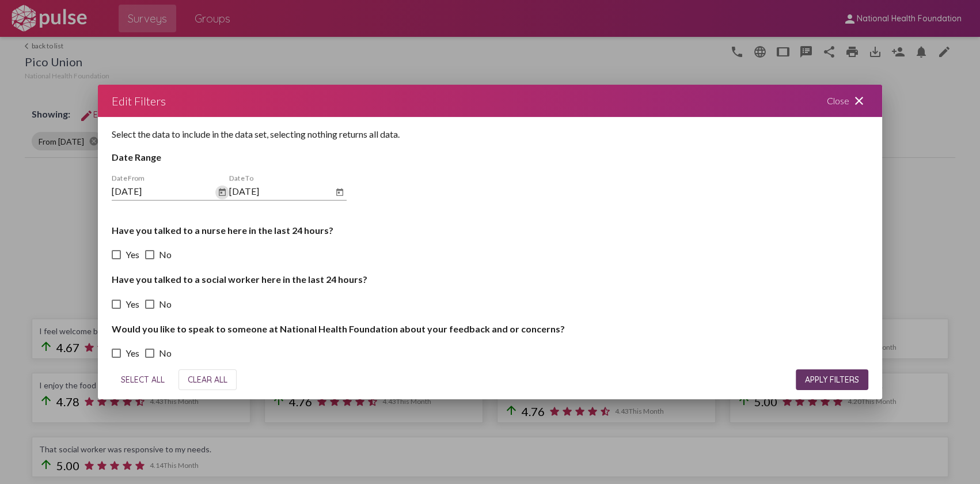
click at [807, 379] on span "APPLY FILTERS" at bounding box center [832, 379] width 54 height 10
